Goal: Check status: Check status

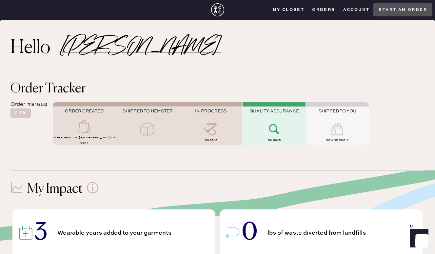
scroll to position [32, 0]
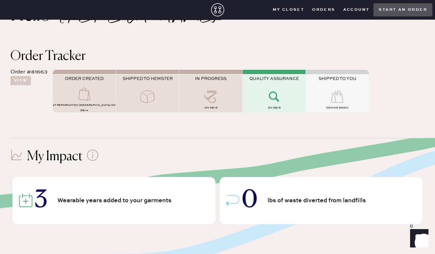
click at [173, 199] on span "Wearable years added to your garments" at bounding box center [115, 201] width 116 height 6
click at [275, 91] on icon at bounding box center [274, 96] width 26 height 13
click at [24, 81] on button "View" at bounding box center [20, 80] width 20 height 9
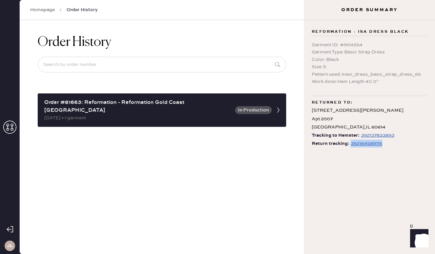
drag, startPoint x: 379, startPoint y: 147, endPoint x: 351, endPoint y: 147, distance: 28.9
click at [351, 147] on div "Return tracking: 392164589115" at bounding box center [369, 144] width 115 height 8
copy div "392164589115"
click at [158, 183] on div "Order History Order #81663: Reformation - Reformation [GEOGRAPHIC_DATA] [GEOGRA…" at bounding box center [162, 137] width 284 height 234
